Goal: Check status: Check status

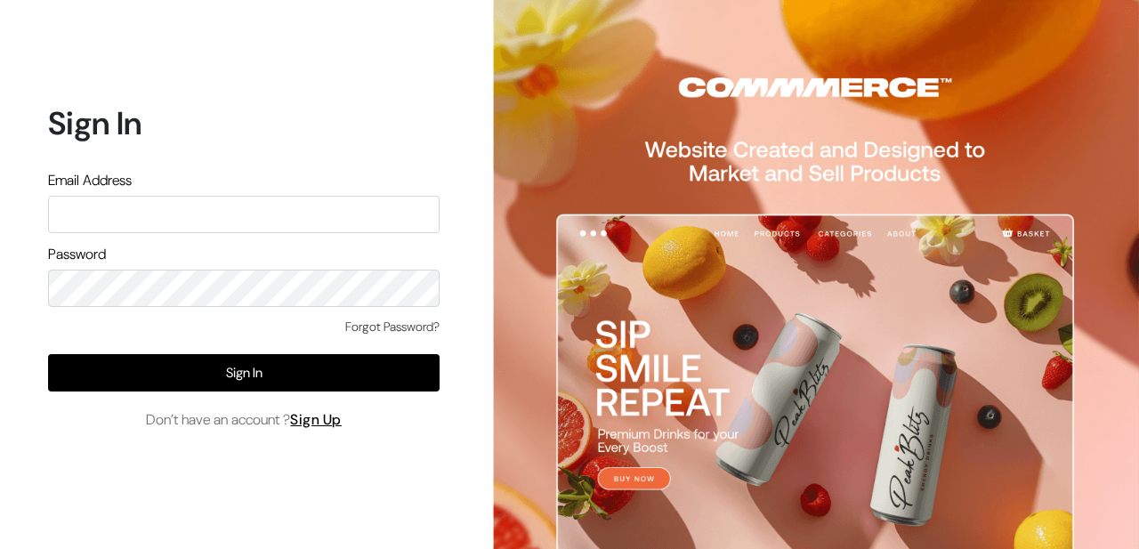
click at [121, 203] on input "text" at bounding box center [244, 214] width 392 height 37
type input "pradhanisheeta@gmail.com"
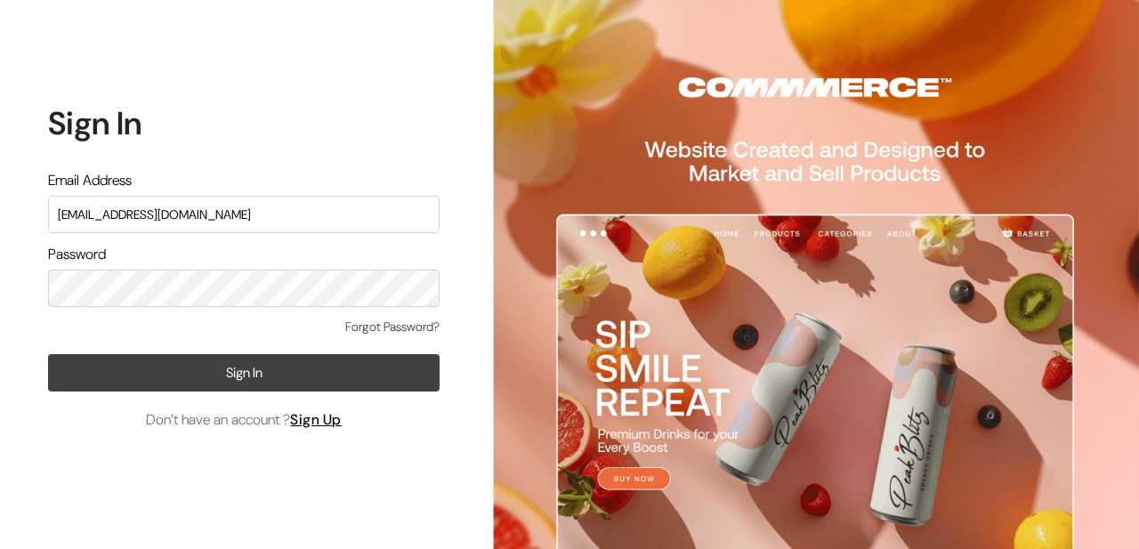
click at [187, 384] on button "Sign In" at bounding box center [244, 372] width 392 height 37
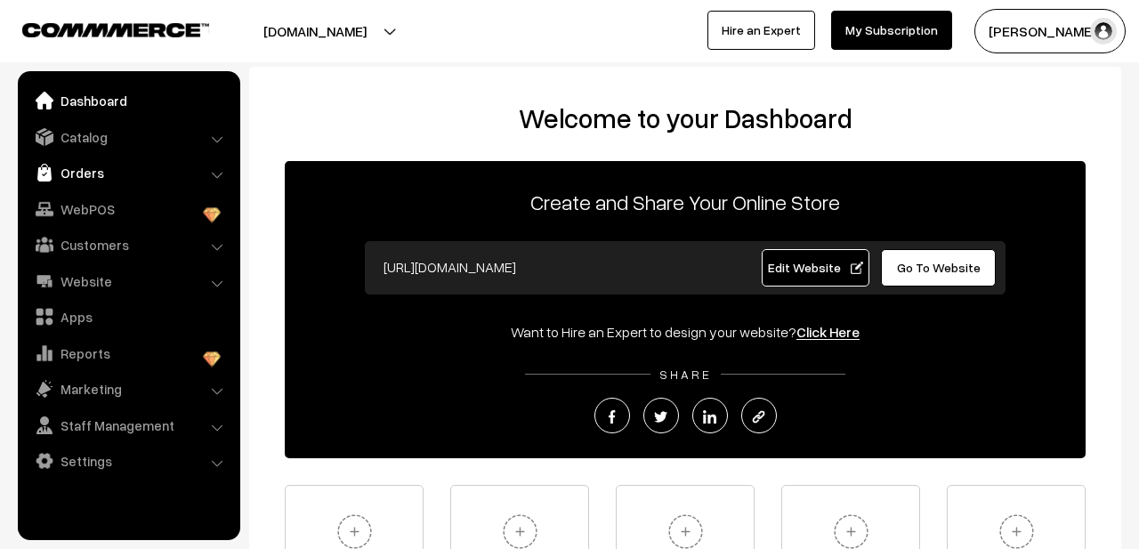
click at [115, 172] on link "Orders" at bounding box center [128, 173] width 212 height 32
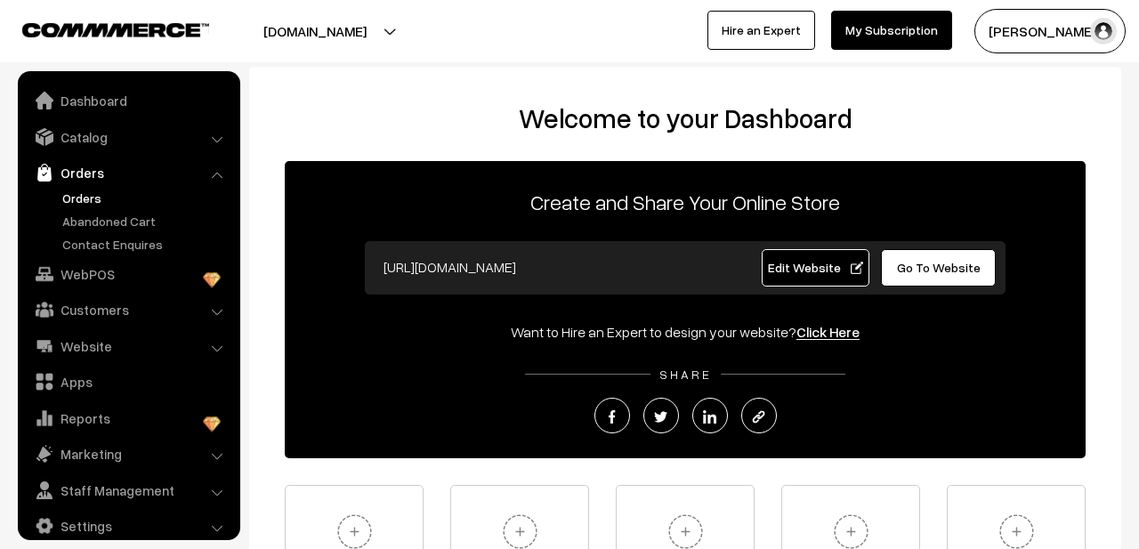
click at [93, 204] on link "Orders" at bounding box center [146, 198] width 176 height 19
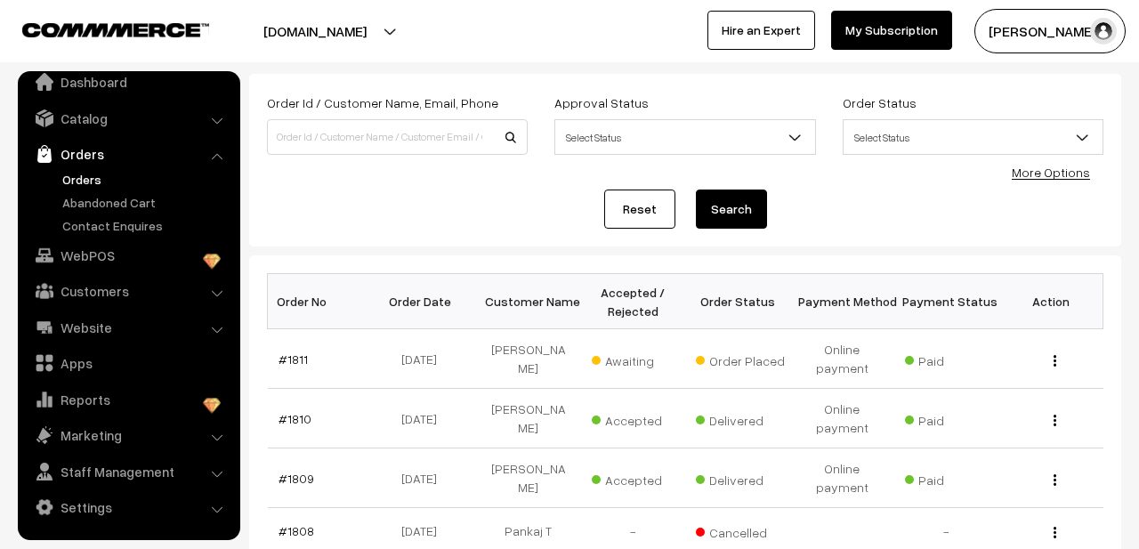
scroll to position [106, 0]
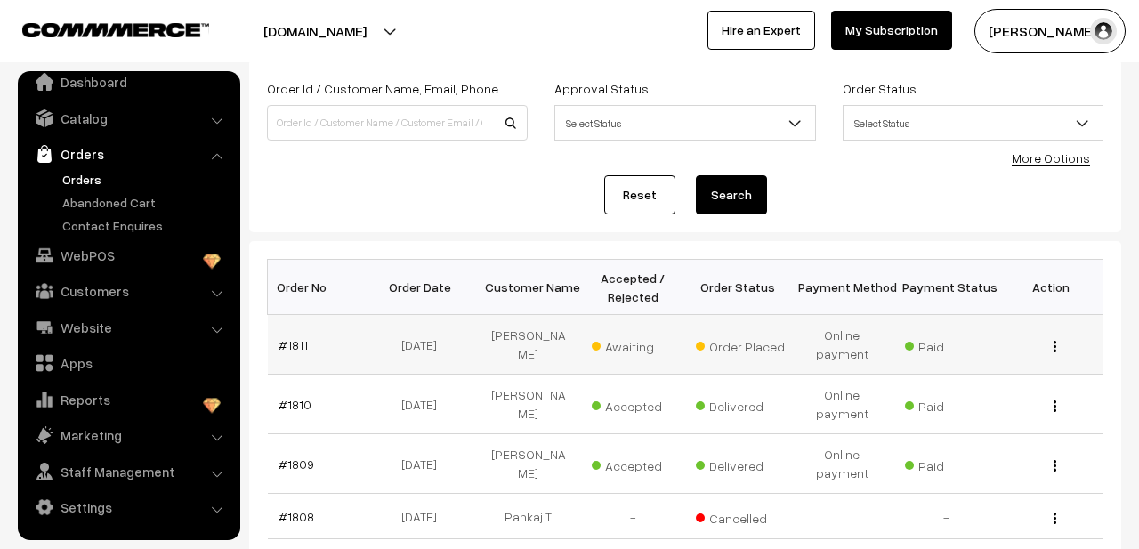
click at [1058, 343] on div "View" at bounding box center [1050, 344] width 83 height 19
click at [1052, 339] on div "View" at bounding box center [1050, 344] width 83 height 19
click at [1054, 341] on img "button" at bounding box center [1054, 347] width 3 height 12
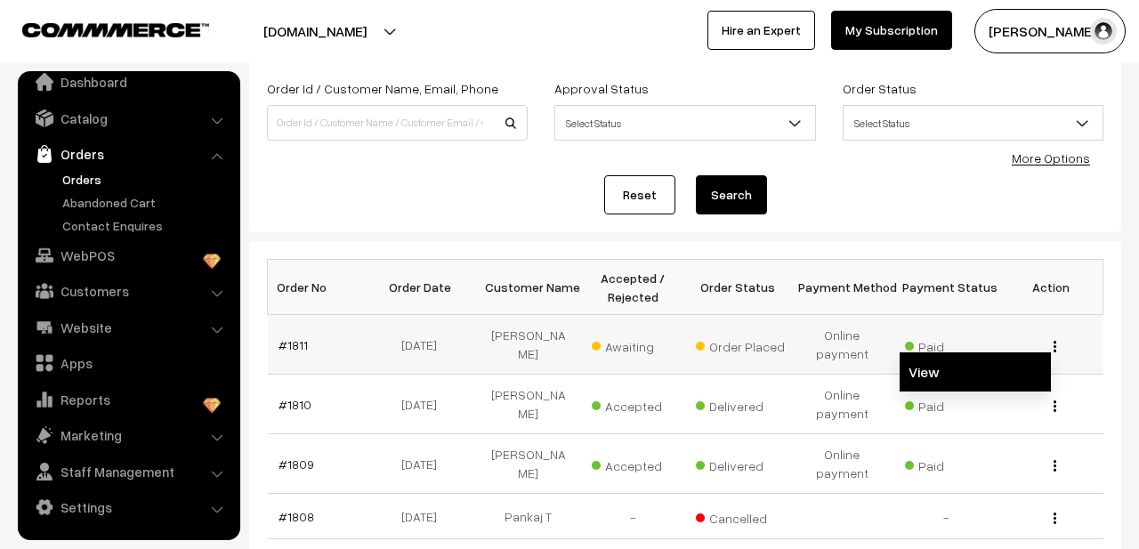
click at [981, 366] on link "View" at bounding box center [975, 371] width 151 height 39
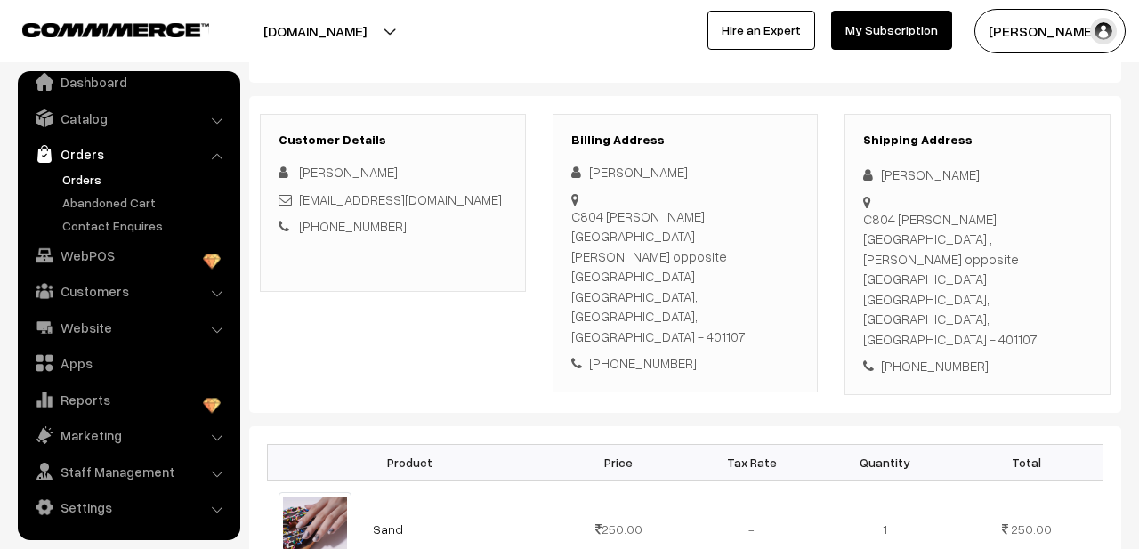
scroll to position [174, 0]
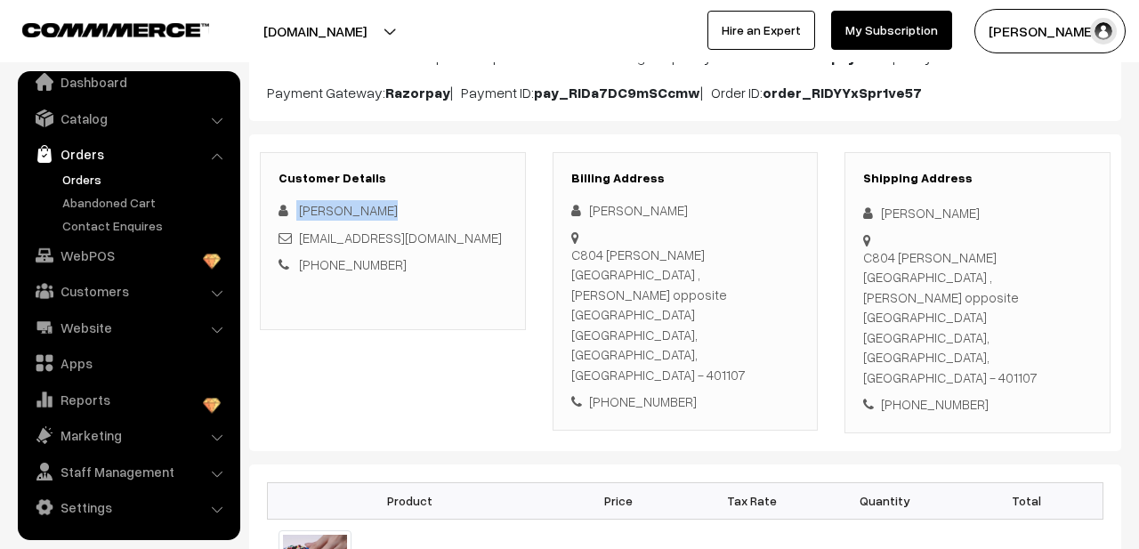
drag, startPoint x: 383, startPoint y: 234, endPoint x: 295, endPoint y: 237, distance: 89.0
click at [295, 221] on div "[PERSON_NAME]" at bounding box center [392, 210] width 229 height 20
copy div "[PERSON_NAME]"
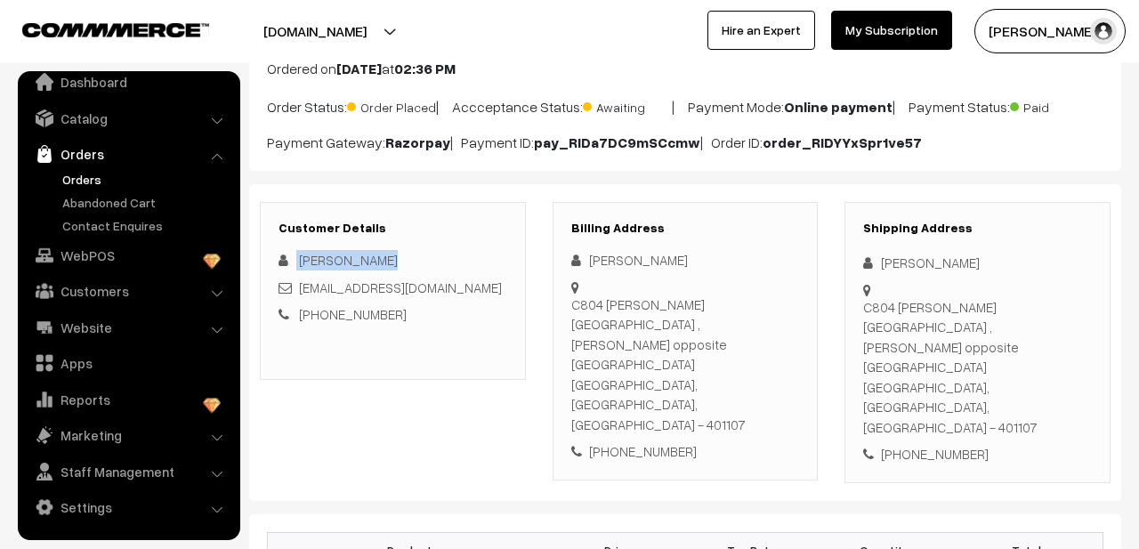
scroll to position [85, 0]
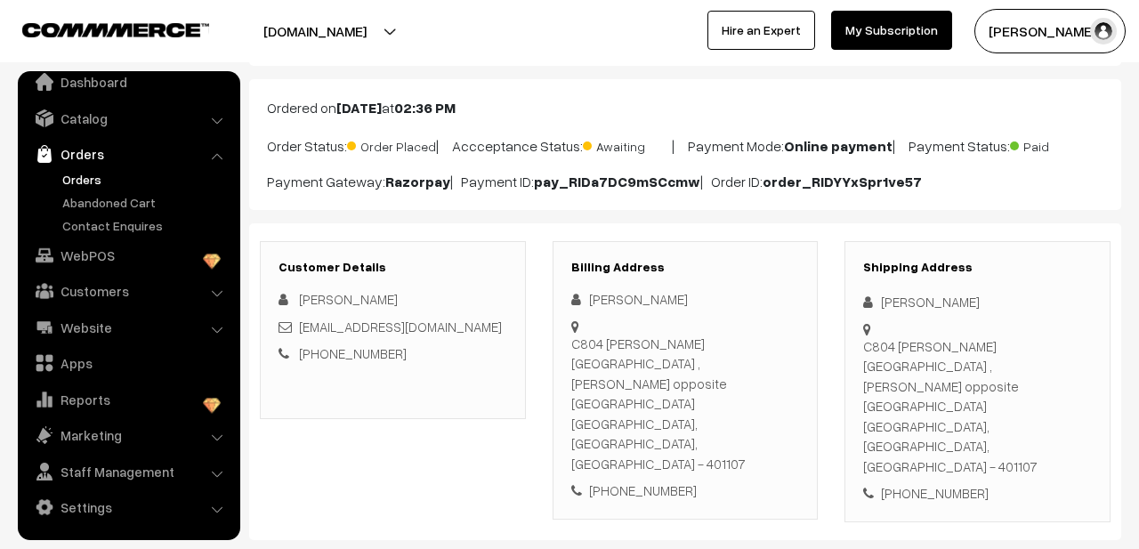
click at [728, 367] on div "C804 [PERSON_NAME][GEOGRAPHIC_DATA] , [PERSON_NAME] opposite [GEOGRAPHIC_DATA] …" at bounding box center [685, 404] width 229 height 141
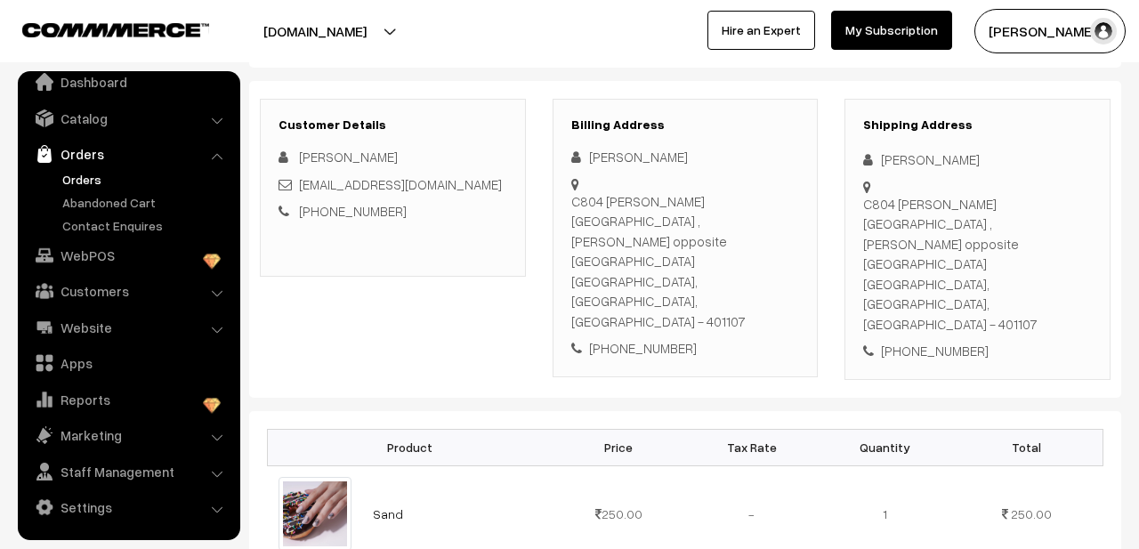
scroll to position [226, 0]
